Goal: Task Accomplishment & Management: Use online tool/utility

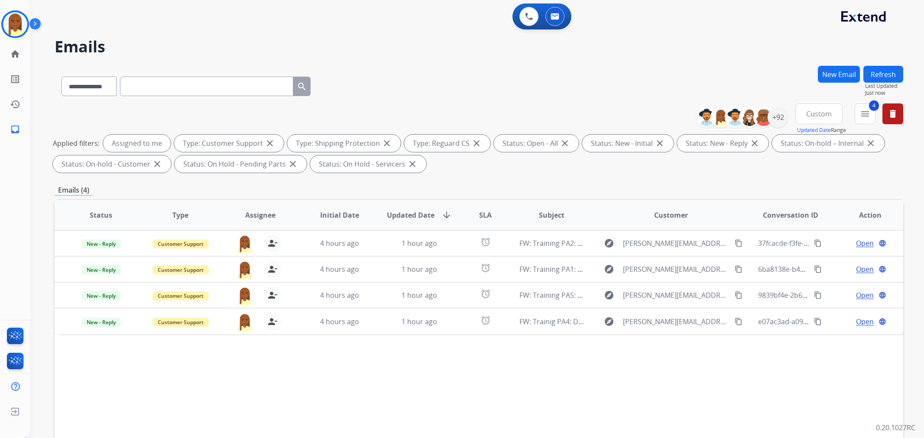
select select "**********"
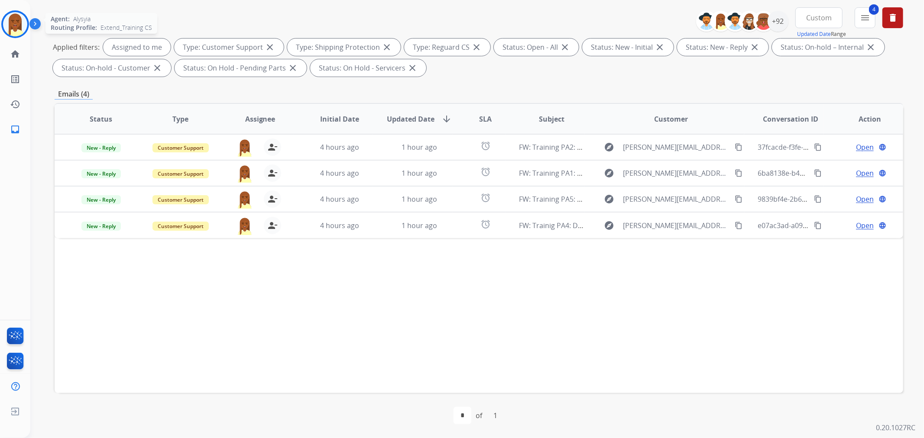
click at [12, 25] on img at bounding box center [15, 24] width 24 height 24
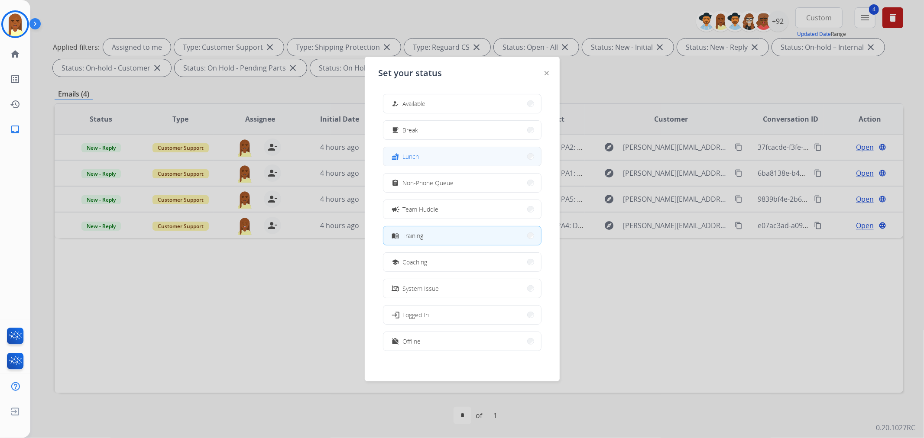
click at [441, 161] on button "fastfood Lunch" at bounding box center [462, 156] width 158 height 19
